Goal: Task Accomplishment & Management: Use online tool/utility

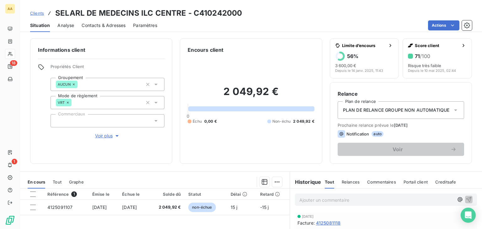
scroll to position [63, 0]
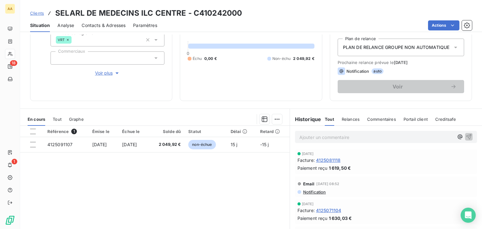
click at [99, 204] on div "Référence 1 Émise le Échue le Solde dû Statut Délai Retard 4125091107 [DATE] [D…" at bounding box center [154, 186] width 269 height 121
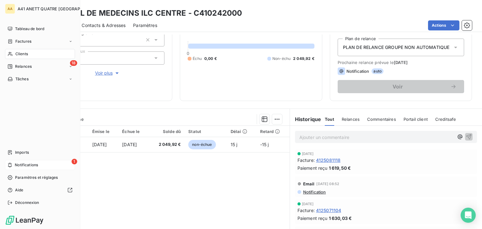
click at [16, 164] on span "Notifications" at bounding box center [26, 165] width 23 height 6
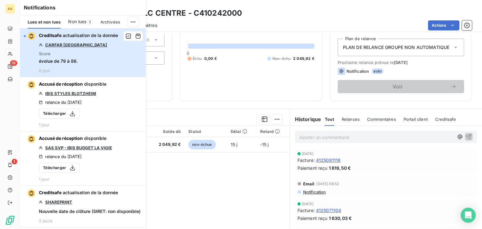
click at [25, 35] on div "button" at bounding box center [25, 36] width 2 height 2
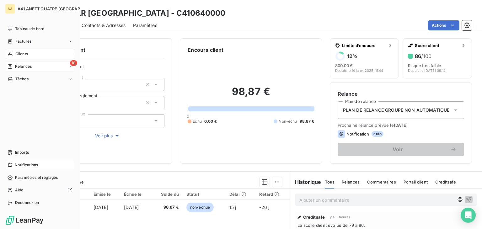
click at [26, 67] on span "Relances" at bounding box center [23, 67] width 17 height 6
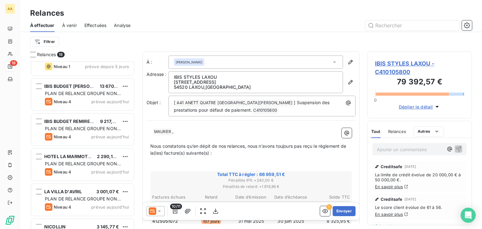
scroll to position [465, 0]
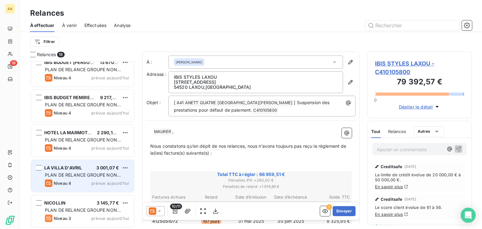
click at [93, 176] on span "PLAN DE RELANCE GROUPE NON AUTOMATIQUE" at bounding box center [83, 178] width 76 height 12
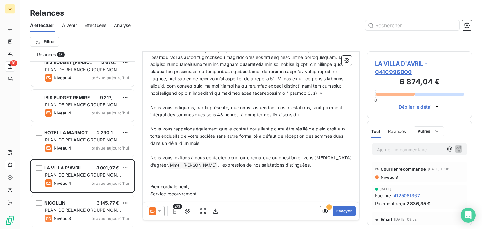
scroll to position [339, 0]
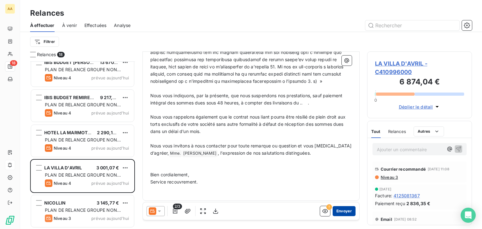
click at [345, 210] on button "Envoyer" at bounding box center [343, 211] width 23 height 10
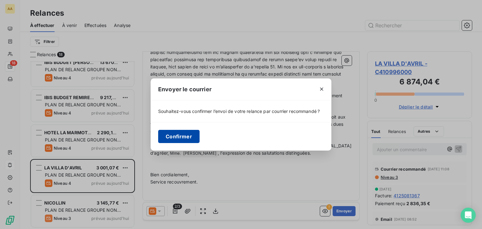
click at [178, 136] on button "Confirmer" at bounding box center [178, 136] width 41 height 13
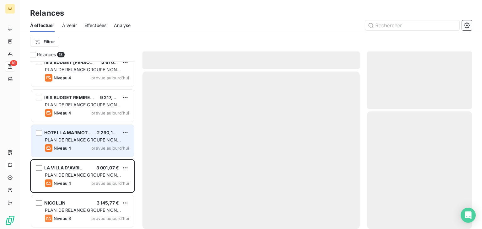
click at [91, 138] on span "PLAN DE RELANCE GROUPE NON AUTOMATIQUE" at bounding box center [83, 143] width 76 height 12
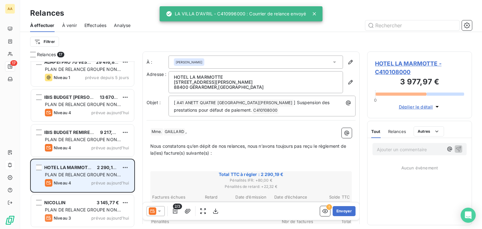
scroll to position [430, 0]
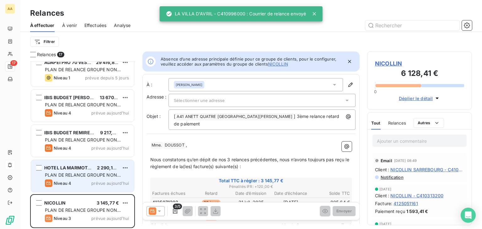
click at [79, 178] on div "HOTEL LA MARMOTTE 2 290,19 € PLAN DE RELANCE GROUPE NON AUTOMATIQUE Niveau 4 pr…" at bounding box center [82, 176] width 103 height 32
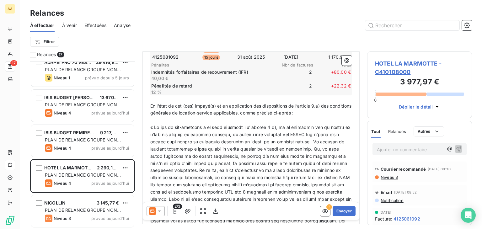
scroll to position [332, 0]
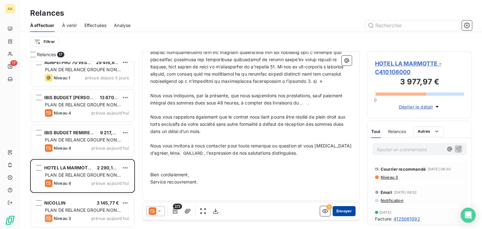
click at [335, 213] on button "Envoyer" at bounding box center [343, 211] width 23 height 10
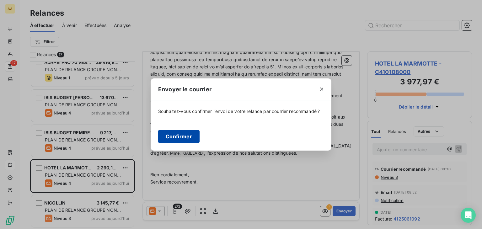
click at [177, 137] on button "Confirmer" at bounding box center [178, 136] width 41 height 13
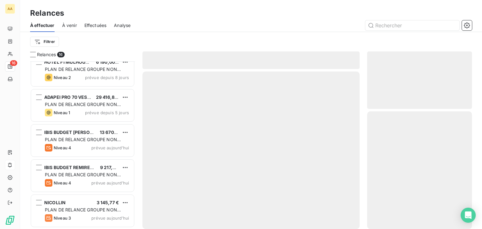
scroll to position [395, 0]
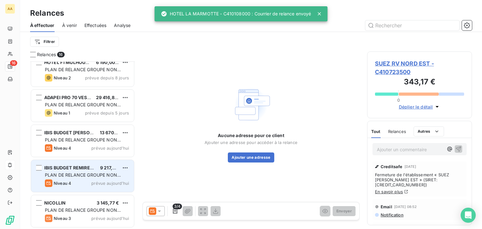
click at [70, 169] on span "IBIS BUDGET REMIREMONT" at bounding box center [74, 167] width 60 height 5
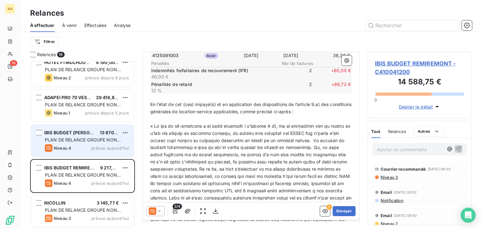
scroll to position [188, 0]
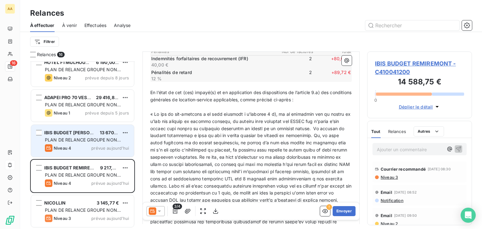
click at [51, 136] on div "IBIS BUDGET [PERSON_NAME] SUD 13 670,72 € PLAN DE RELANCE GROUPE NON AUTOMATIQU…" at bounding box center [82, 141] width 103 height 32
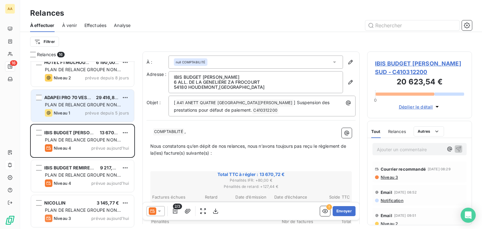
click at [66, 100] on div "ADAPEI PRO 70 VESOUL" at bounding box center [67, 97] width 47 height 6
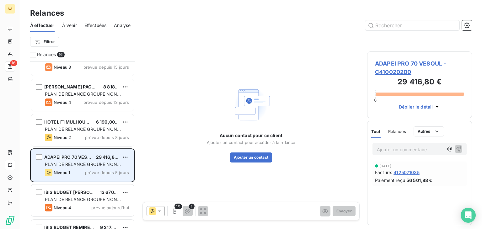
scroll to position [332, 0]
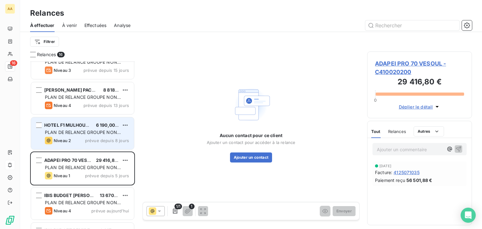
click at [65, 126] on span "HOTEL F1 MULHOUSE" at bounding box center [67, 124] width 47 height 5
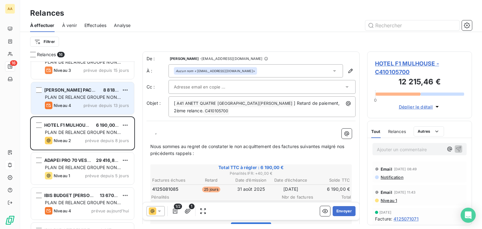
click at [70, 99] on span "PLAN DE RELANCE GROUPE NON AUTOMATIQUE" at bounding box center [83, 100] width 76 height 12
